Goal: Navigation & Orientation: Find specific page/section

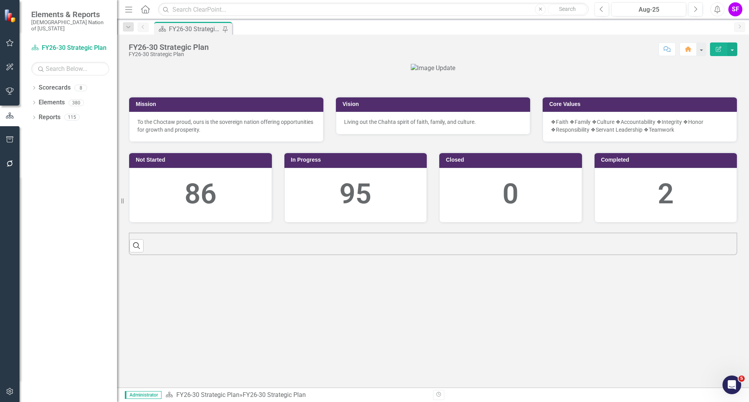
click at [127, 4] on button "Menu" at bounding box center [129, 9] width 10 height 13
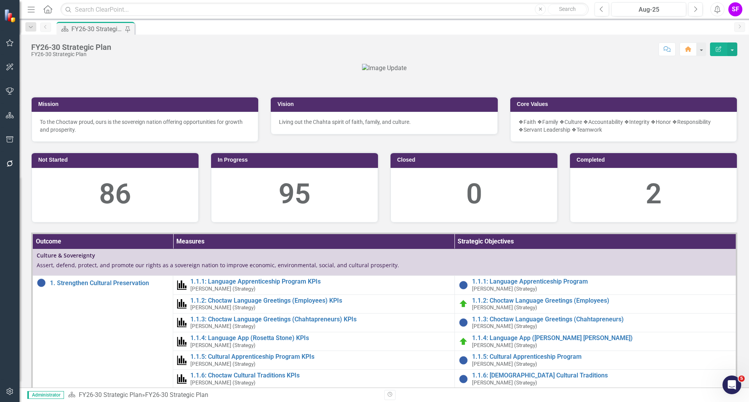
click at [30, 8] on icon "Menu" at bounding box center [31, 9] width 10 height 8
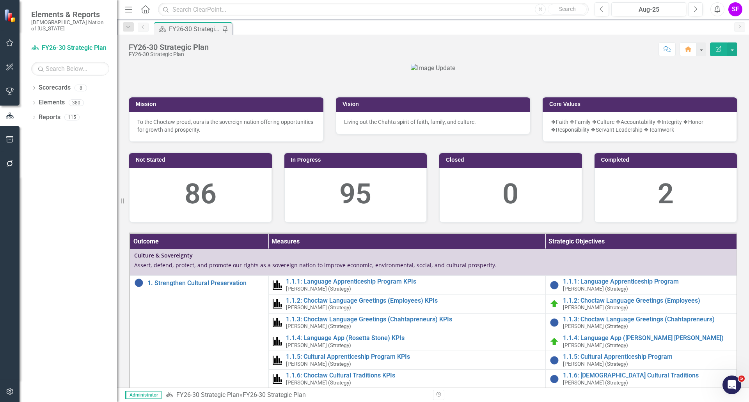
click at [125, 7] on icon "Menu" at bounding box center [129, 9] width 10 height 8
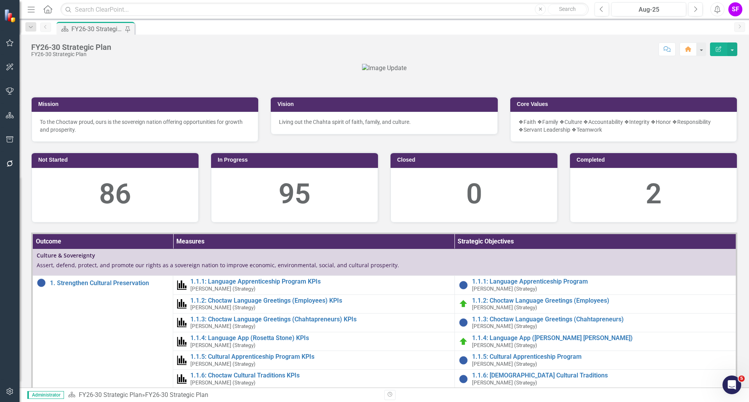
click at [28, 10] on icon "Menu" at bounding box center [31, 9] width 10 height 8
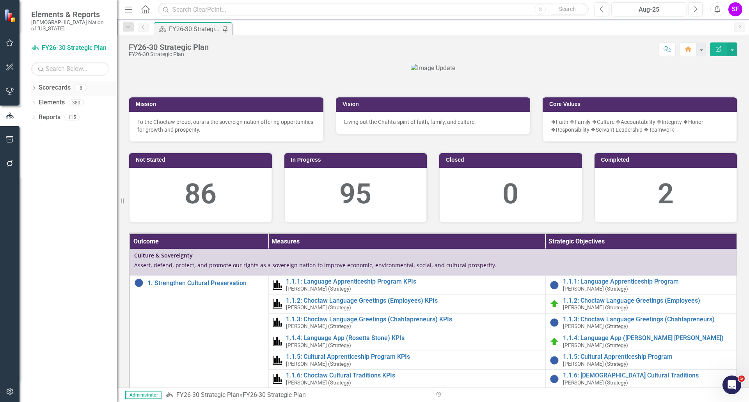
click at [57, 85] on link "Scorecards" at bounding box center [55, 87] width 32 height 9
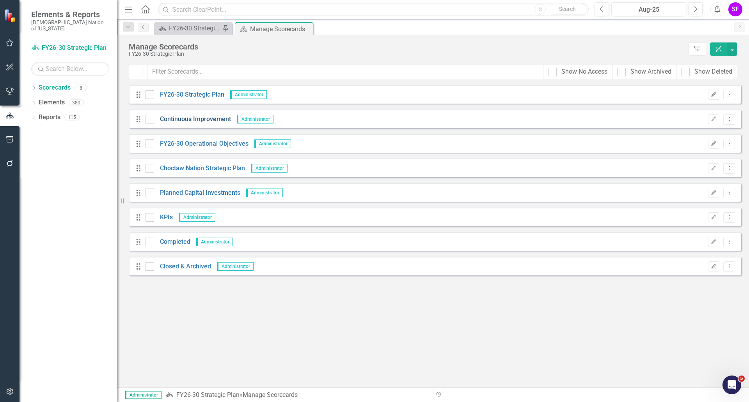
click at [204, 115] on link "Continuous Improvement" at bounding box center [192, 119] width 77 height 9
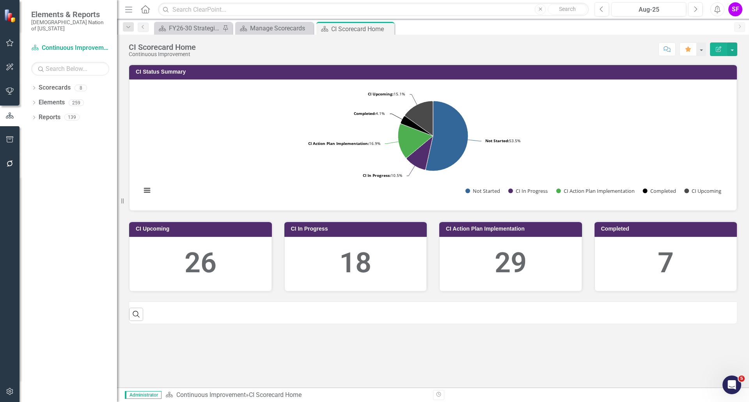
click at [133, 14] on button "Menu" at bounding box center [129, 9] width 10 height 13
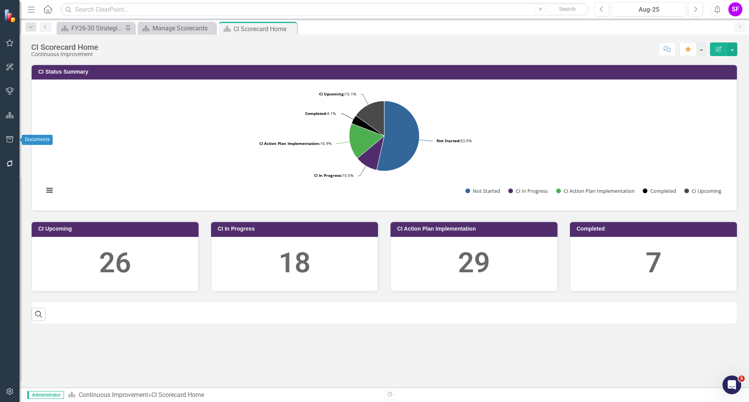
click at [9, 133] on button "button" at bounding box center [10, 140] width 18 height 16
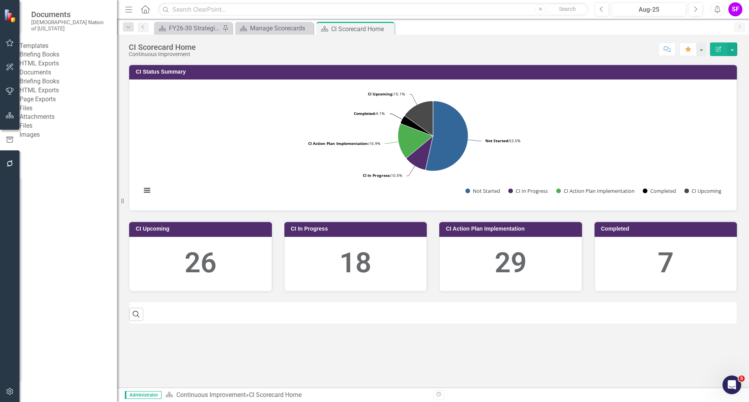
click at [58, 67] on link "HTML Exports" at bounding box center [69, 63] width 98 height 9
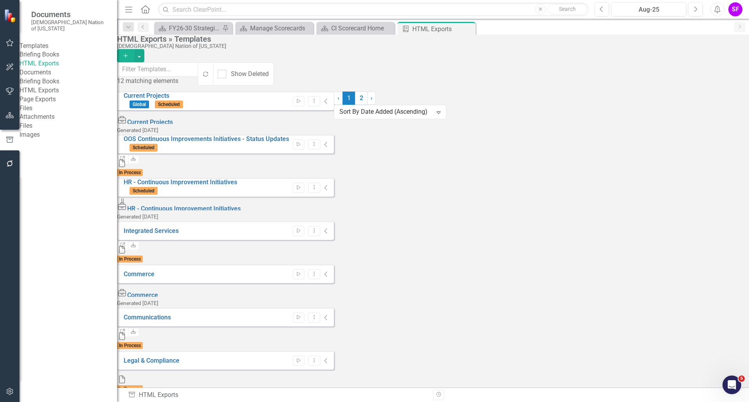
click at [328, 271] on icon "Collapse" at bounding box center [326, 274] width 4 height 6
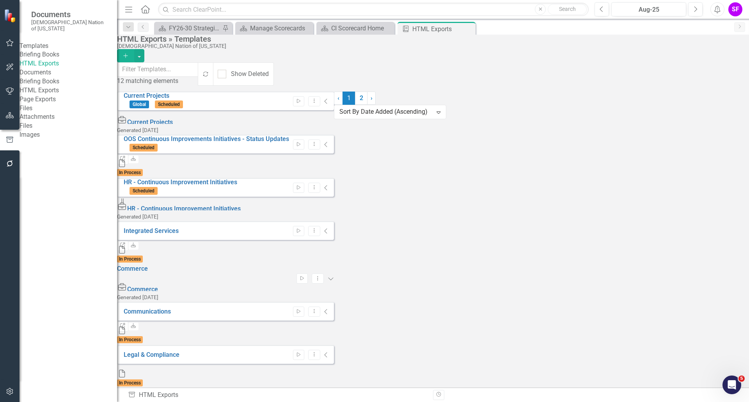
click at [328, 309] on icon "Collapse" at bounding box center [326, 312] width 4 height 6
